Goal: Navigation & Orientation: Find specific page/section

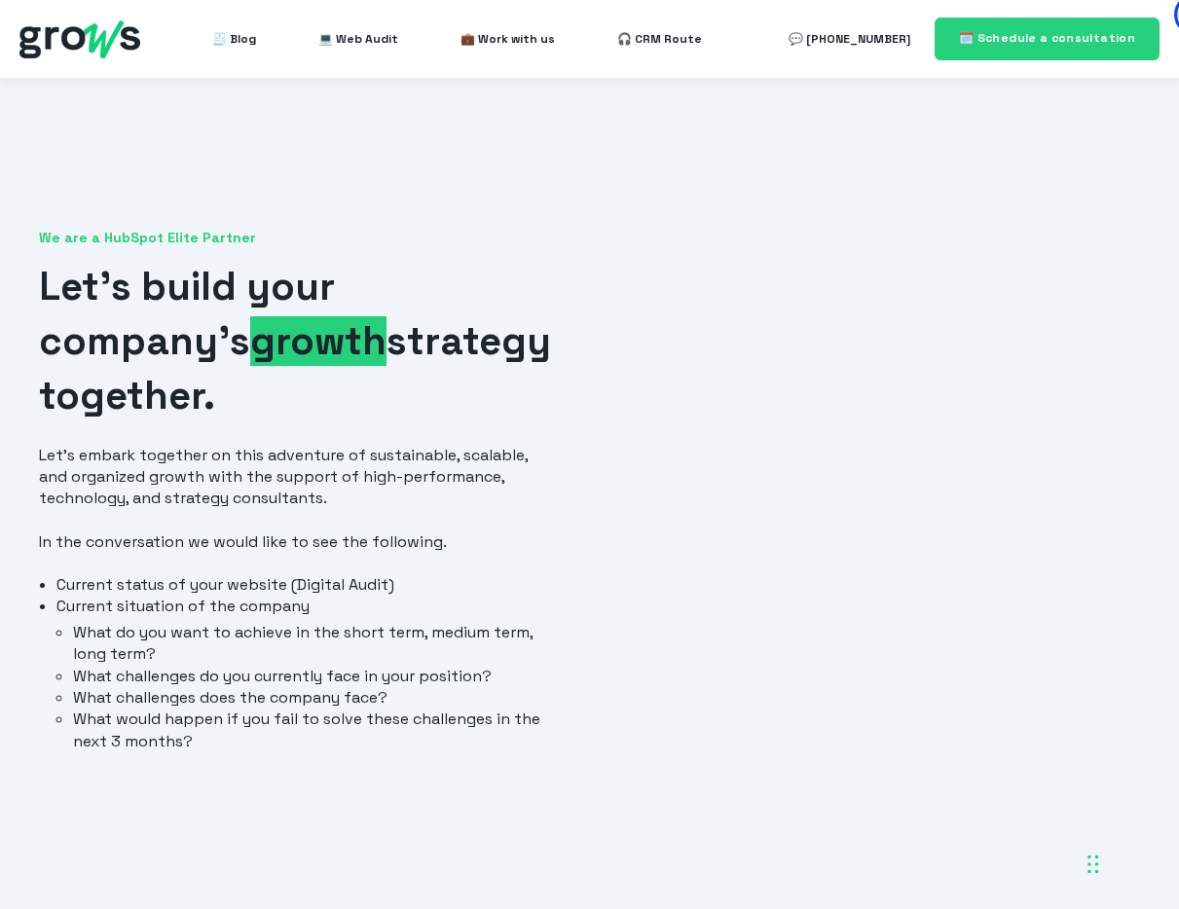
click at [550, 265] on h1 "Let's build your company's growth strategy together." at bounding box center [298, 342] width 519 height 164
click at [480, 48] on span "💼 Work with us" at bounding box center [507, 38] width 94 height 39
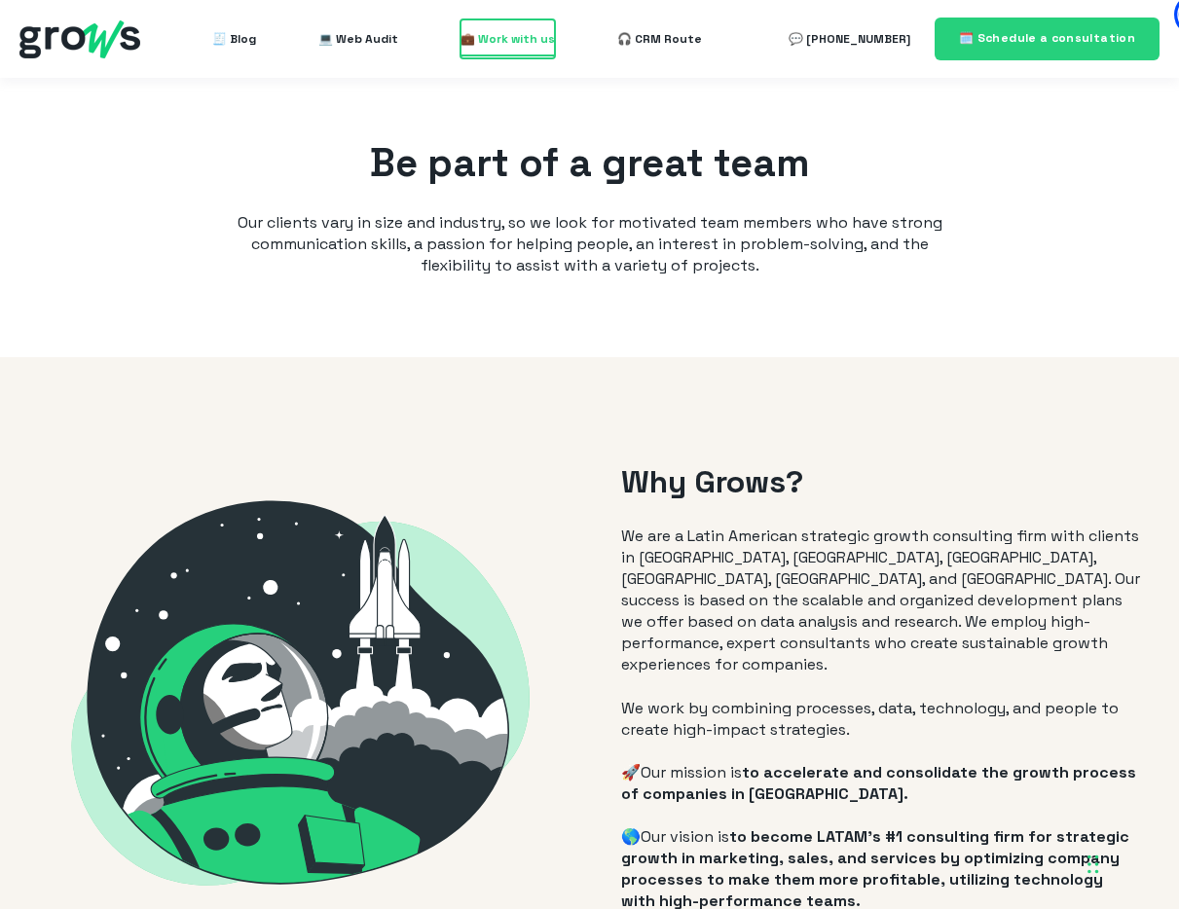
click at [489, 40] on font "💼 Work with us" at bounding box center [507, 39] width 94 height 16
click at [631, 36] on font "🎧 CRM Route" at bounding box center [659, 39] width 85 height 16
